Goal: Transaction & Acquisition: Purchase product/service

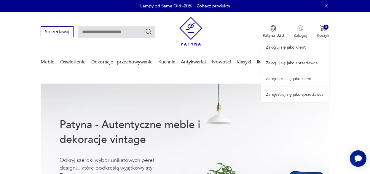
click at [302, 31] on div "Zaloguj się jako klient Zaloguj się jako sprzedawca Zarejestruj się jako klient…" at bounding box center [295, 57] width 68 height 90
click at [303, 63] on link "Zaloguj się jako sprzedawca" at bounding box center [295, 62] width 68 height 15
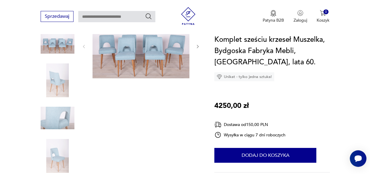
click at [132, 60] on img at bounding box center [141, 46] width 97 height 65
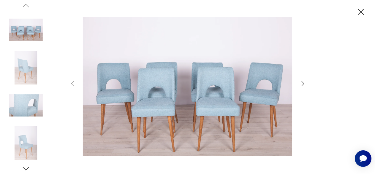
click at [302, 82] on icon "button" at bounding box center [302, 83] width 7 height 7
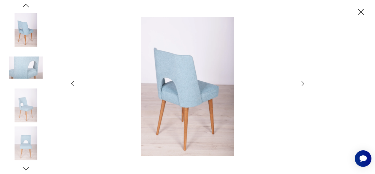
click at [301, 84] on icon "button" at bounding box center [302, 83] width 7 height 7
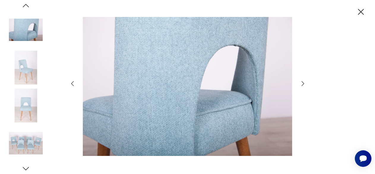
click at [301, 84] on icon "button" at bounding box center [302, 83] width 7 height 7
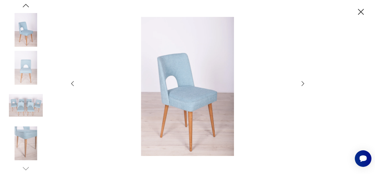
click at [301, 84] on icon "button" at bounding box center [302, 83] width 7 height 7
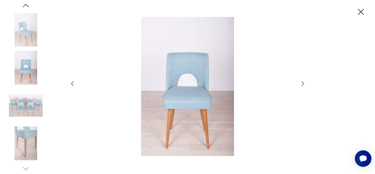
click at [301, 85] on icon "button" at bounding box center [302, 83] width 7 height 7
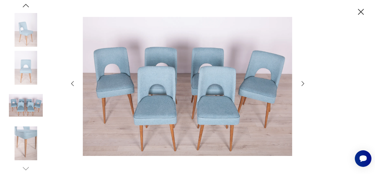
click at [301, 85] on icon "button" at bounding box center [302, 83] width 7 height 7
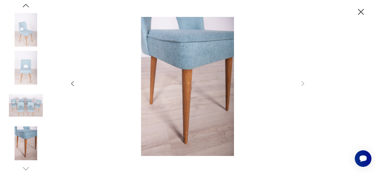
click at [362, 12] on icon "button" at bounding box center [360, 12] width 10 height 10
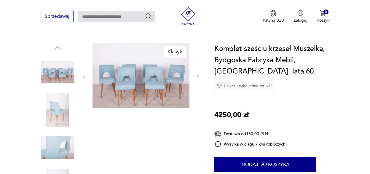
click at [64, 143] on img at bounding box center [58, 148] width 34 height 34
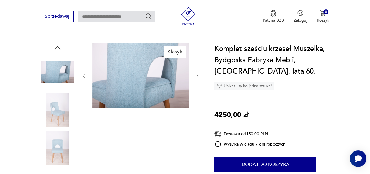
click at [140, 77] on img at bounding box center [141, 75] width 97 height 65
